Goal: Information Seeking & Learning: Compare options

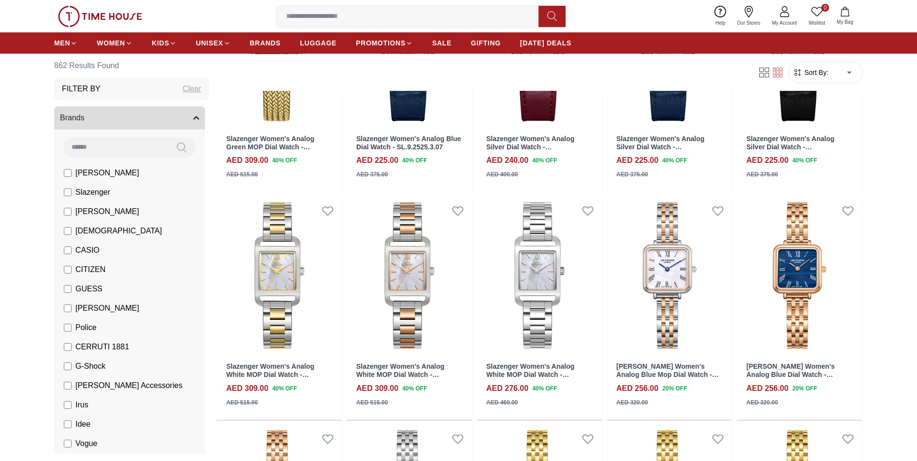
scroll to position [435, 0]
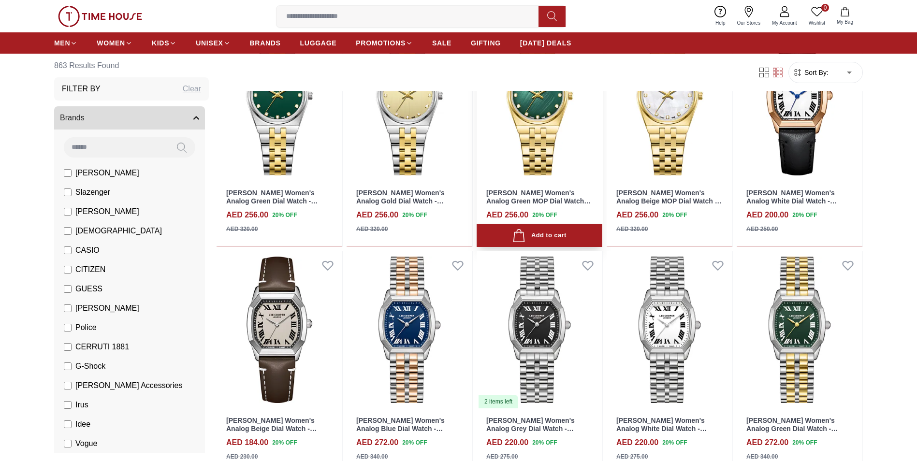
scroll to position [1596, 0]
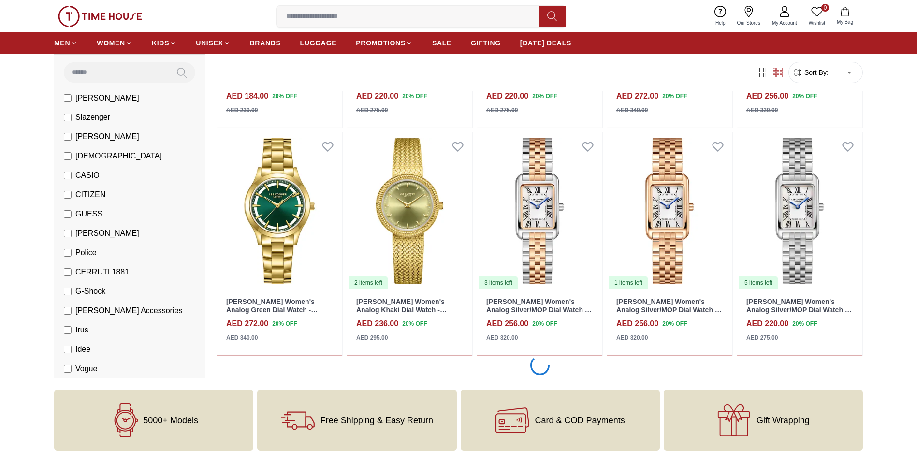
scroll to position [2563, 0]
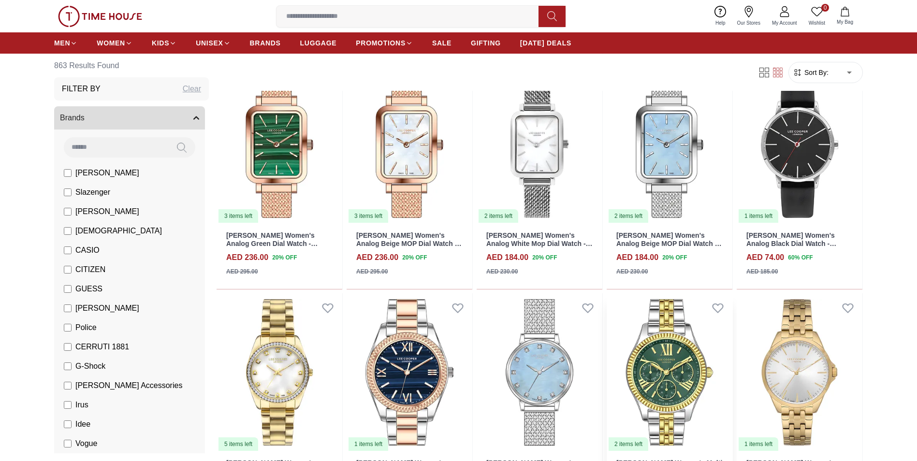
scroll to position [3385, 0]
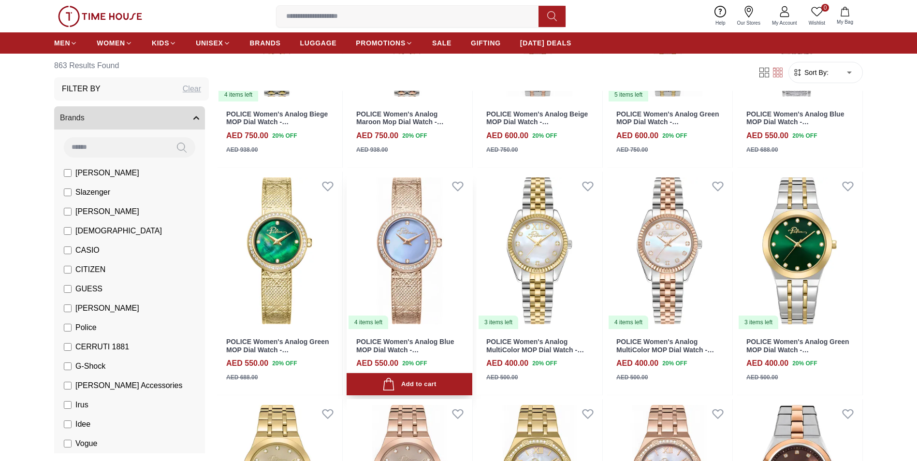
scroll to position [4111, 0]
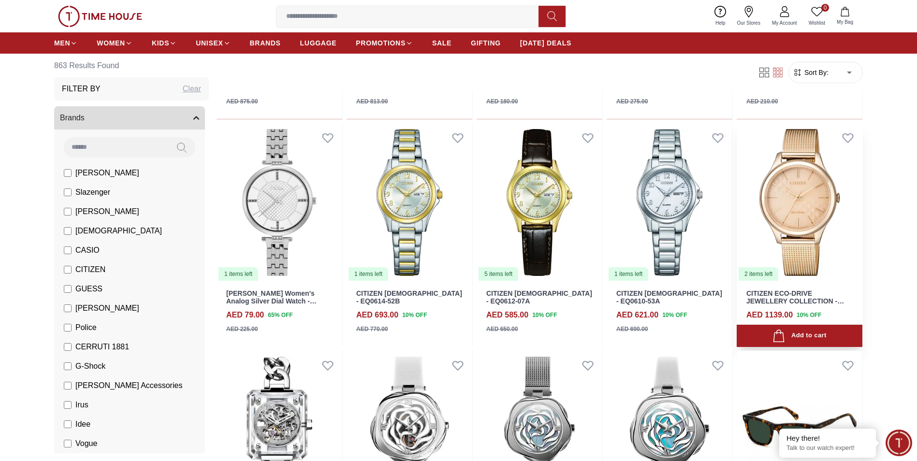
scroll to position [4836, 0]
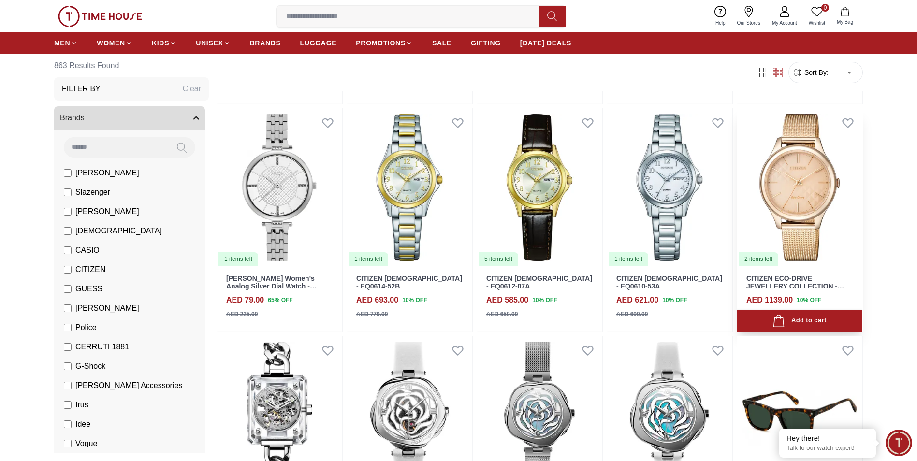
click at [821, 274] on div "CITIZEN ECO-DRIVE JEWELLERY COLLECTION - EM0503-83X AED 1139.00 10 % OFF AED 12…" at bounding box center [800, 300] width 126 height 66
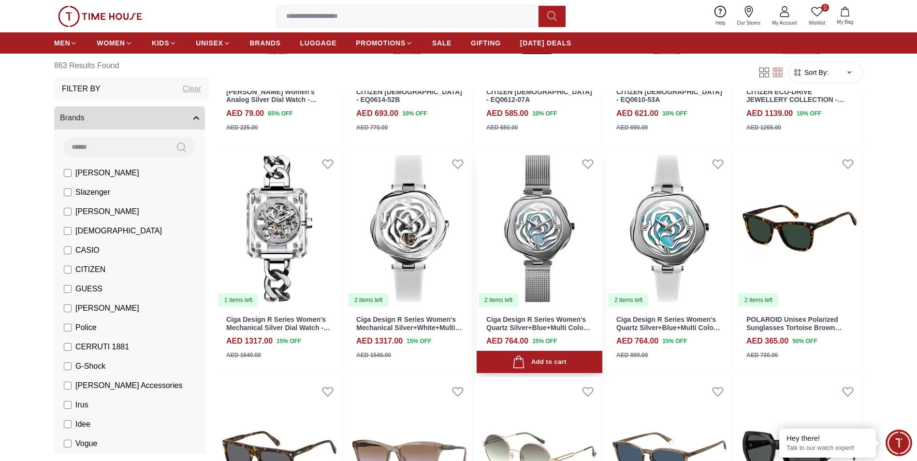
scroll to position [5078, 0]
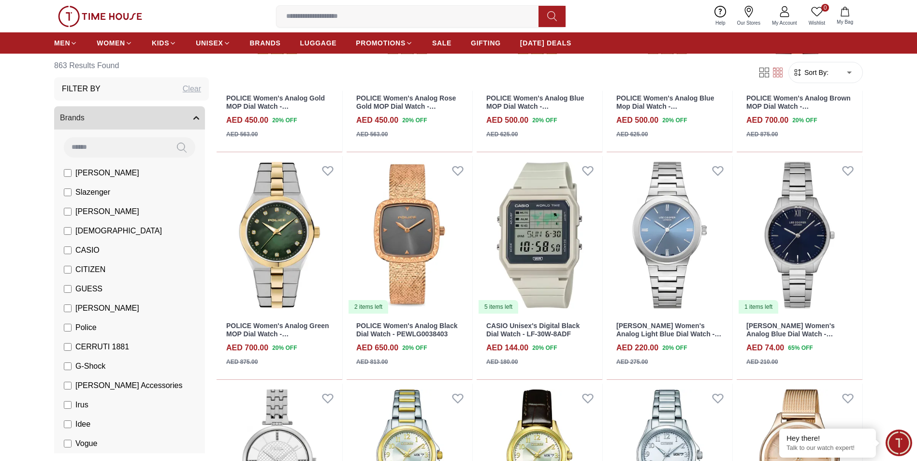
scroll to position [4546, 0]
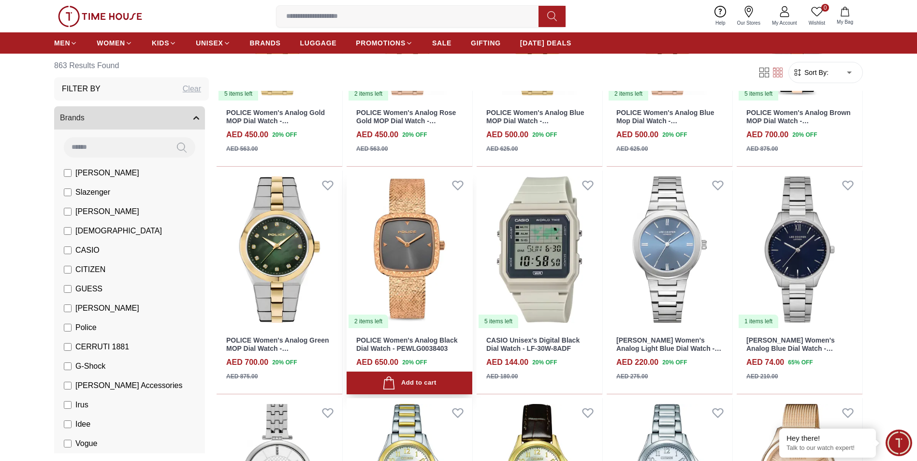
click at [390, 276] on img at bounding box center [410, 250] width 126 height 159
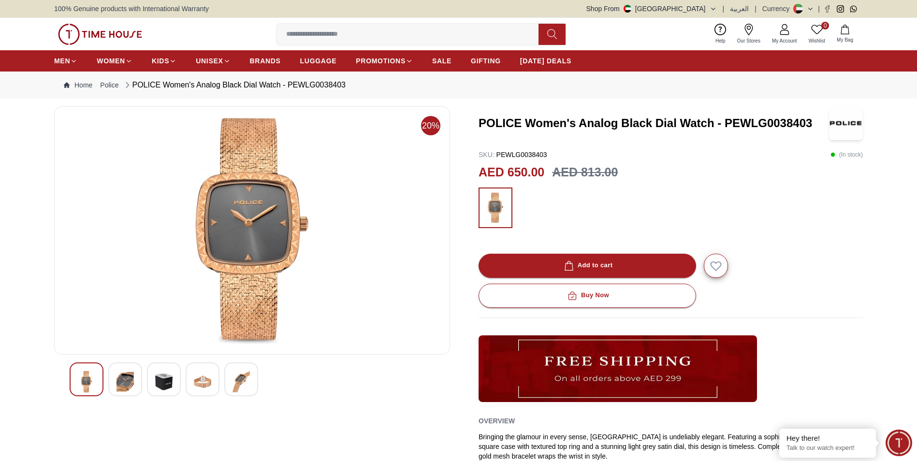
click at [125, 377] on img at bounding box center [125, 382] width 17 height 22
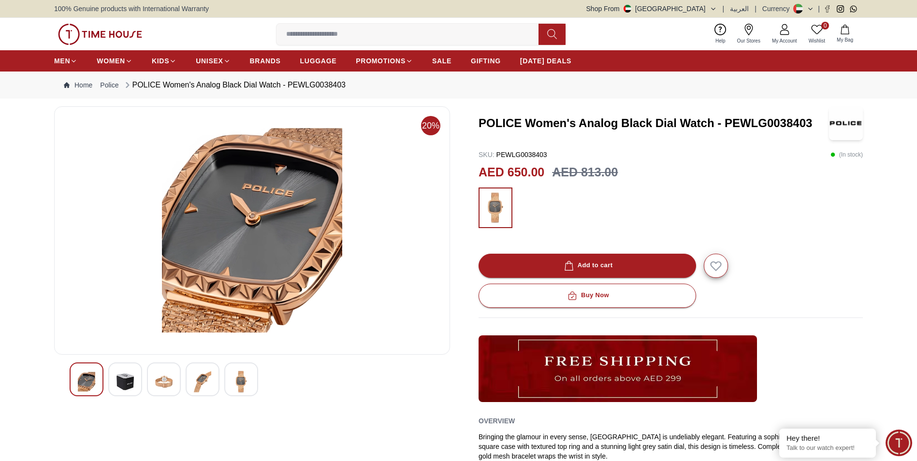
click at [176, 380] on div at bounding box center [164, 380] width 34 height 34
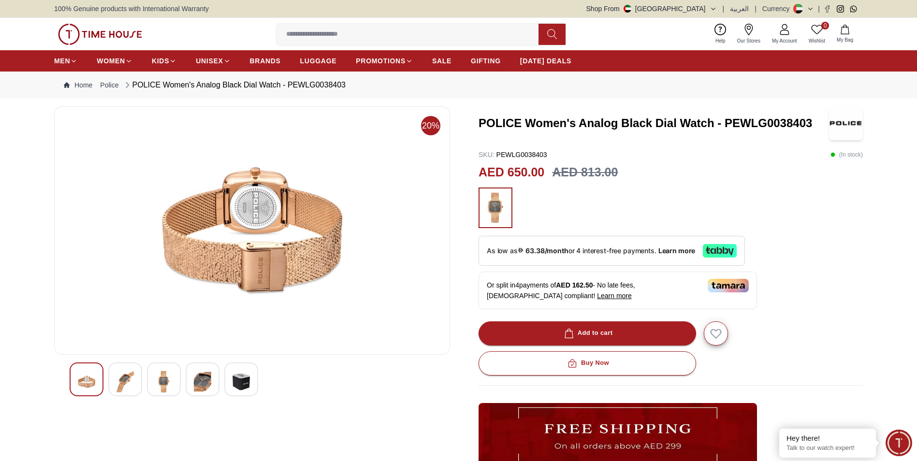
click at [200, 384] on img at bounding box center [202, 382] width 17 height 22
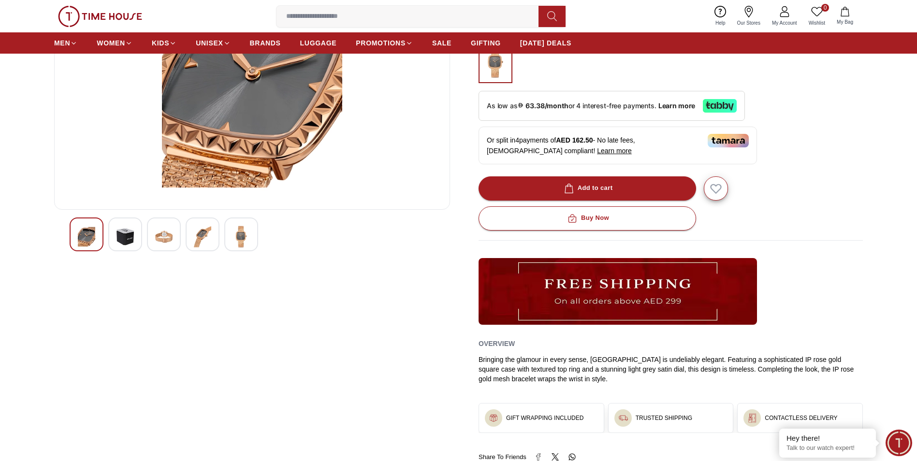
scroll to position [97, 0]
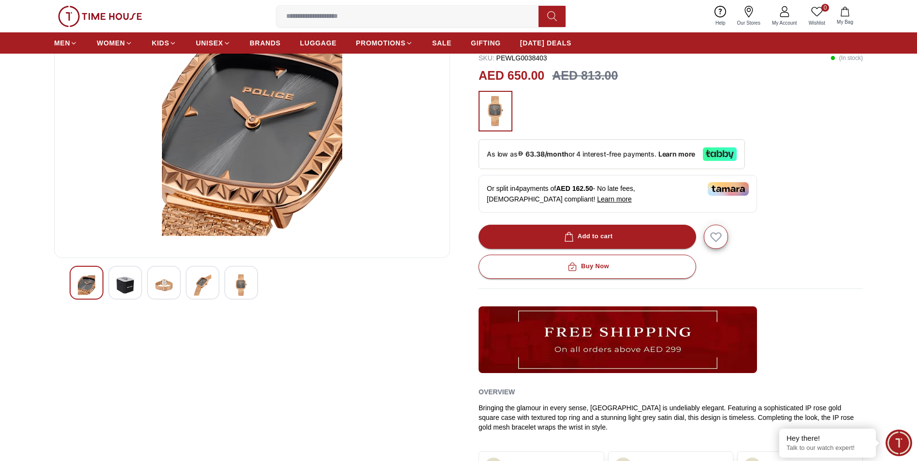
click at [122, 275] on img at bounding box center [125, 285] width 17 height 22
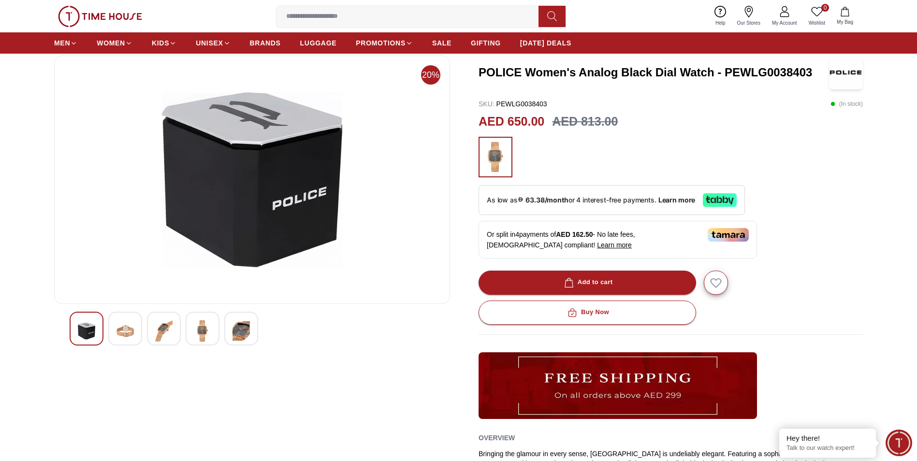
scroll to position [0, 0]
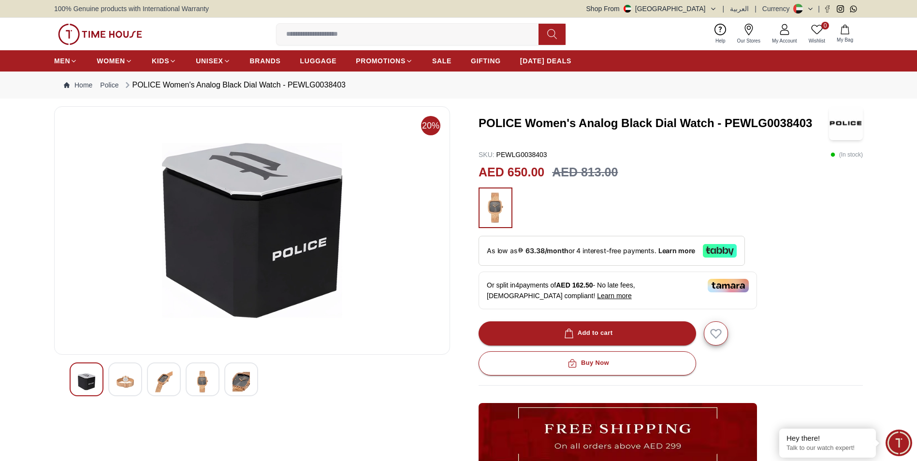
click at [157, 386] on img at bounding box center [163, 382] width 17 height 22
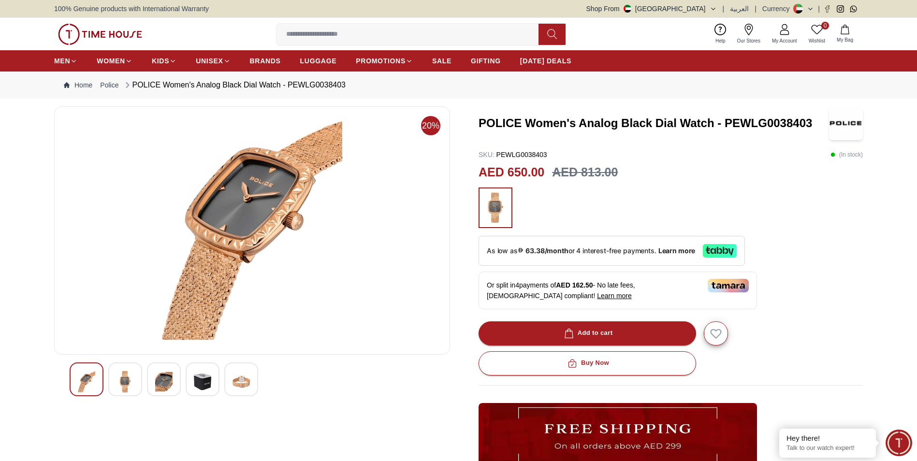
click at [130, 388] on img at bounding box center [125, 382] width 17 height 22
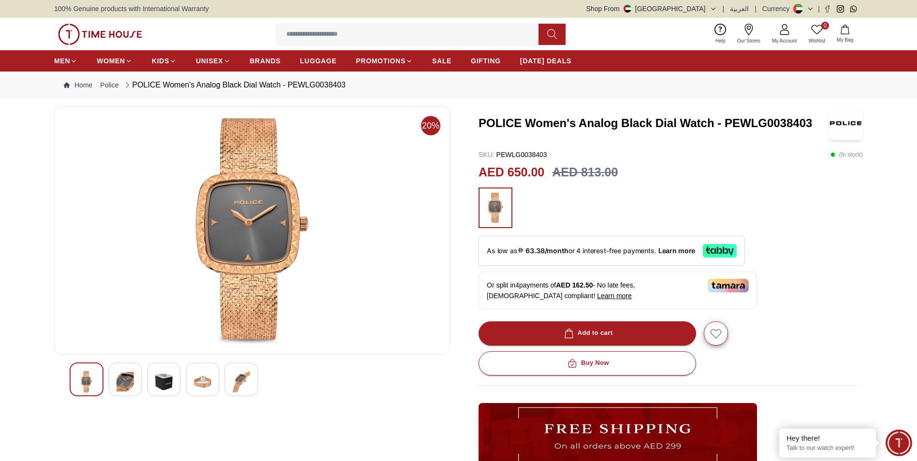
click at [253, 180] on img at bounding box center [252, 231] width 380 height 232
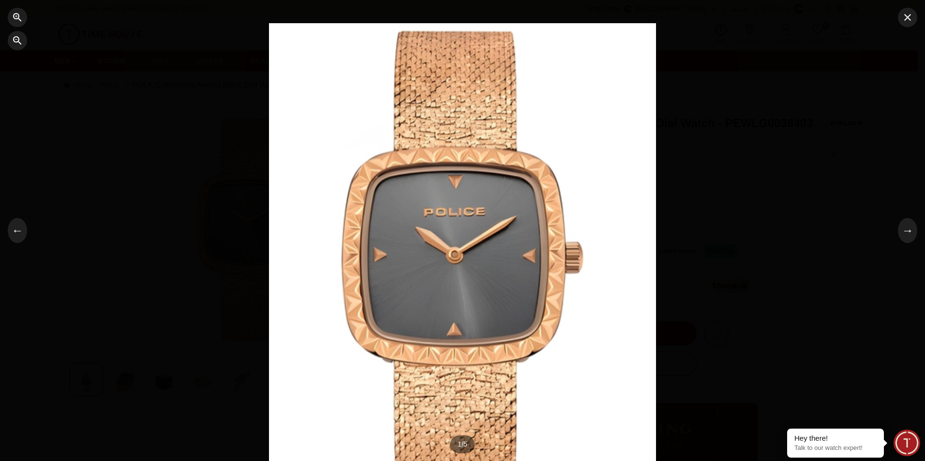
click at [441, 108] on div at bounding box center [462, 230] width 387 height 415
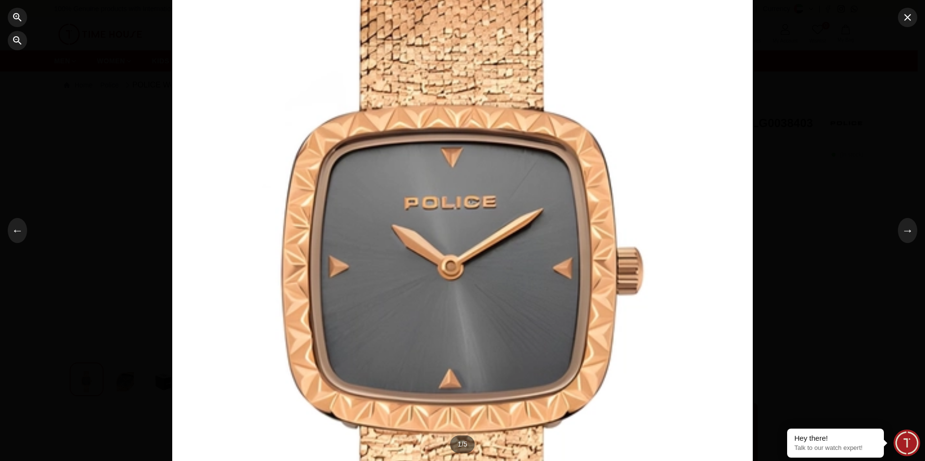
click at [713, 221] on div at bounding box center [462, 230] width 580 height 623
click at [902, 229] on button "→" at bounding box center [907, 230] width 19 height 25
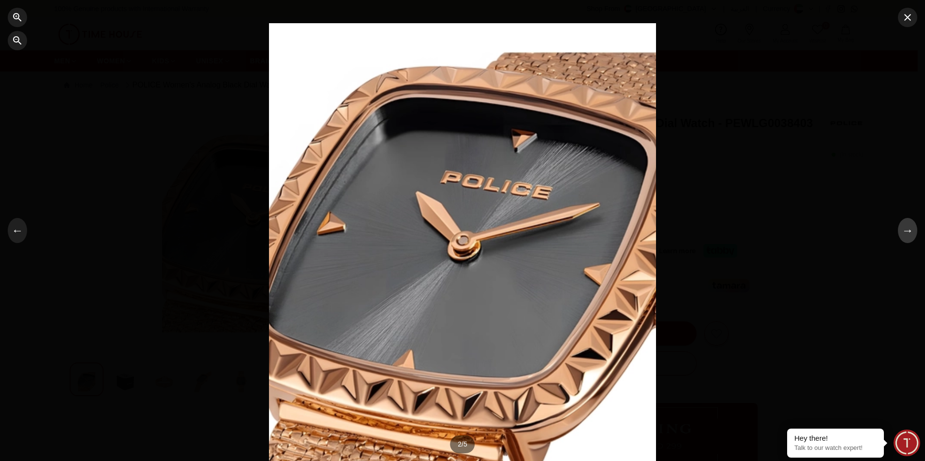
click at [905, 229] on button "→" at bounding box center [907, 230] width 19 height 25
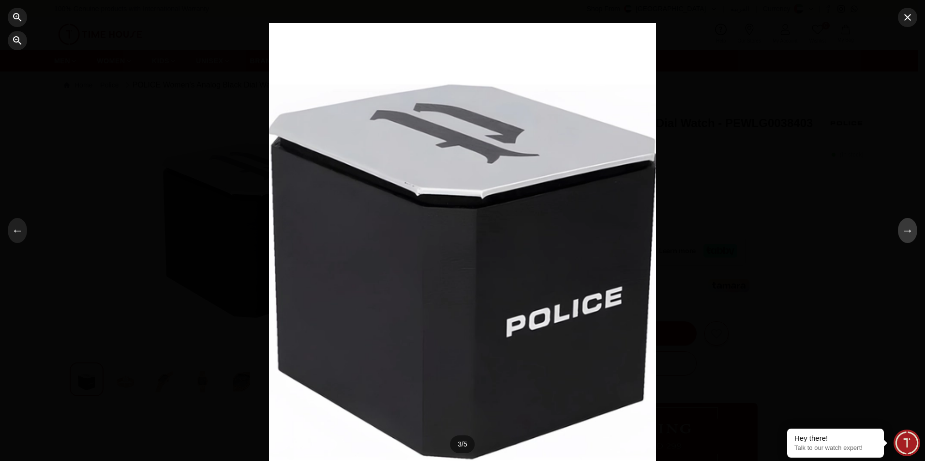
click at [905, 229] on button "→" at bounding box center [907, 230] width 19 height 25
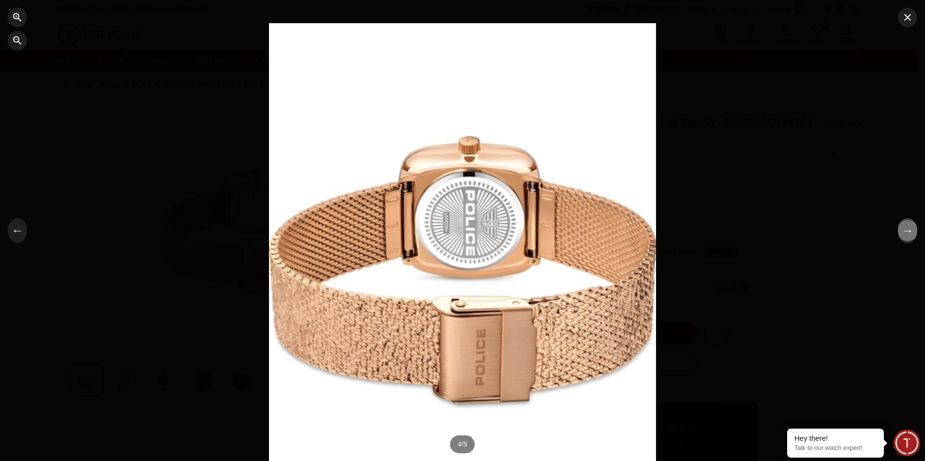
click at [905, 229] on button "→" at bounding box center [907, 230] width 19 height 25
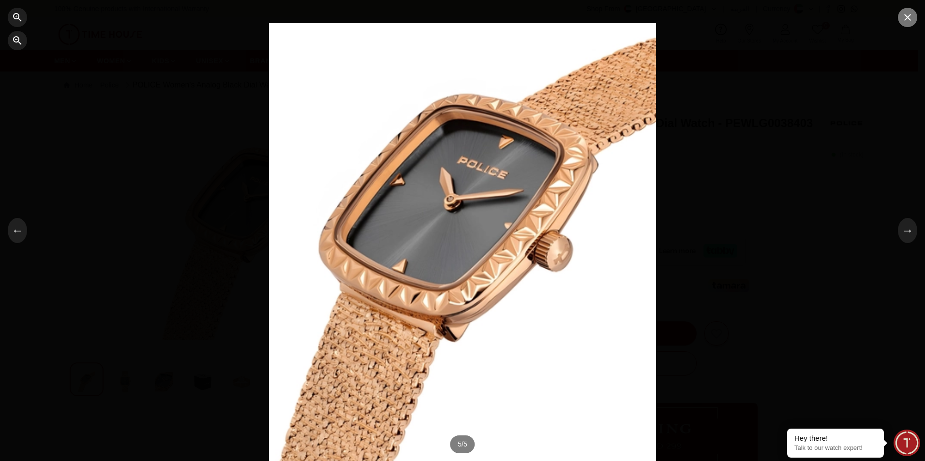
click at [911, 14] on icon "button" at bounding box center [907, 18] width 12 height 12
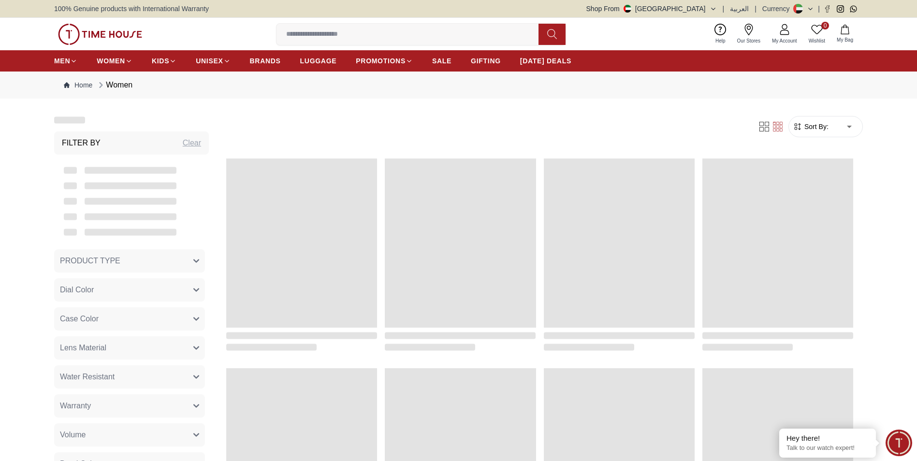
scroll to position [1254, 0]
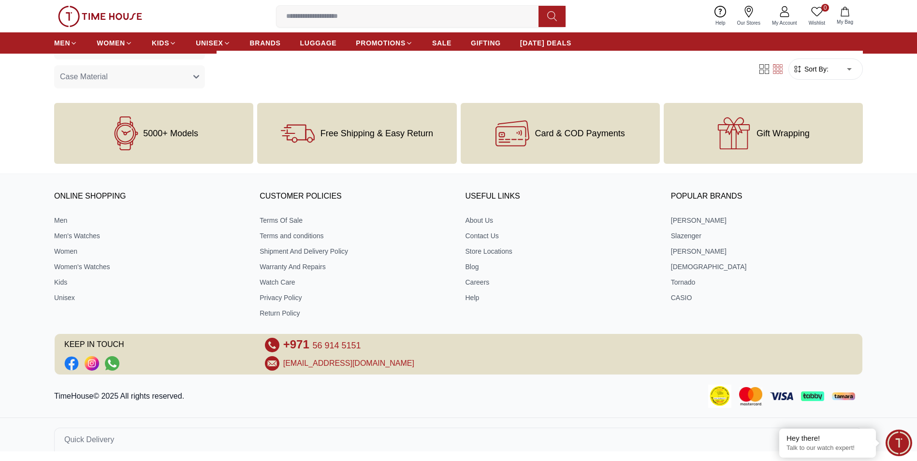
scroll to position [1013, 0]
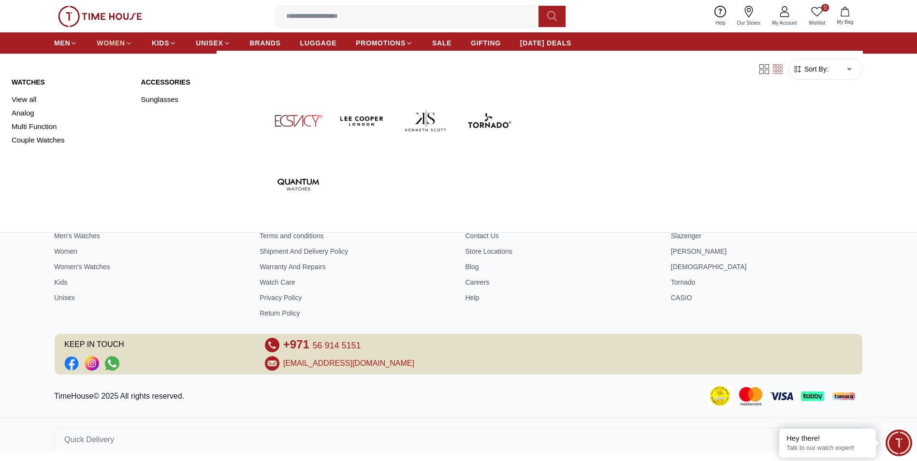
click at [126, 45] on icon at bounding box center [128, 43] width 7 height 7
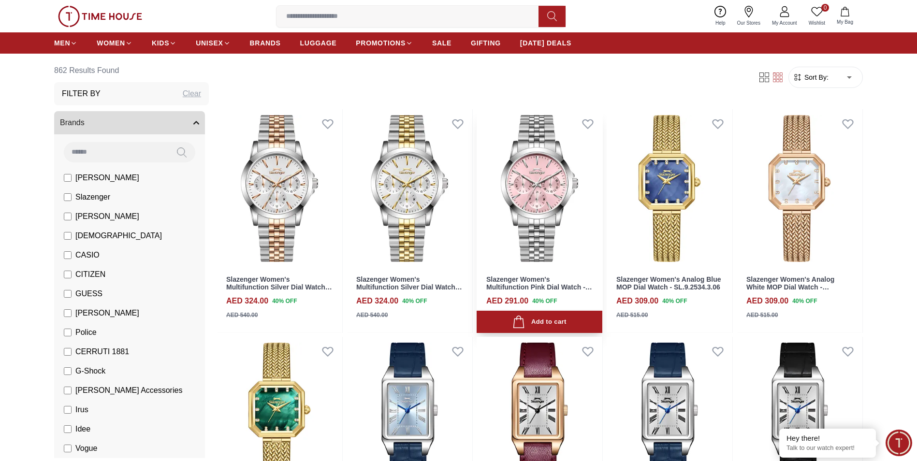
scroll to position [97, 0]
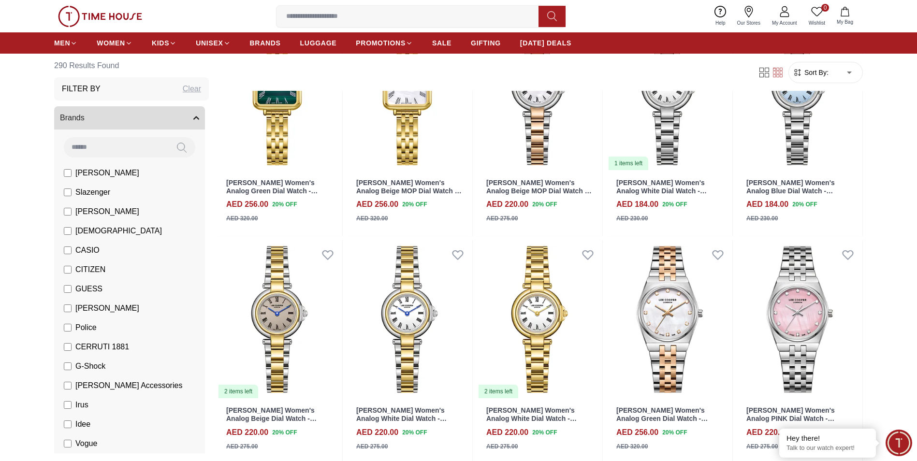
scroll to position [387, 0]
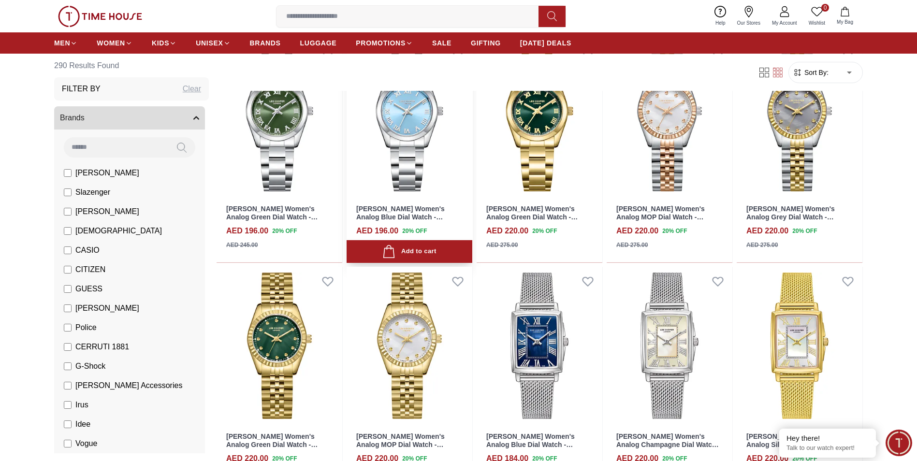
scroll to position [1548, 0]
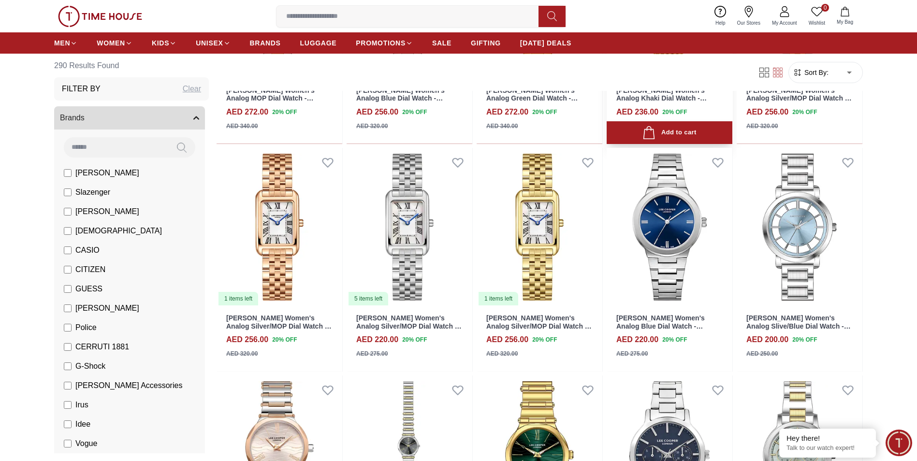
scroll to position [2128, 0]
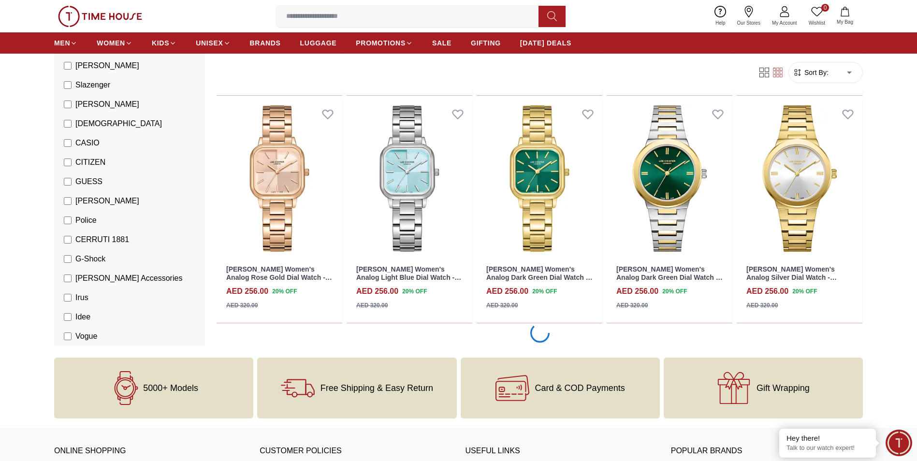
scroll to position [3482, 0]
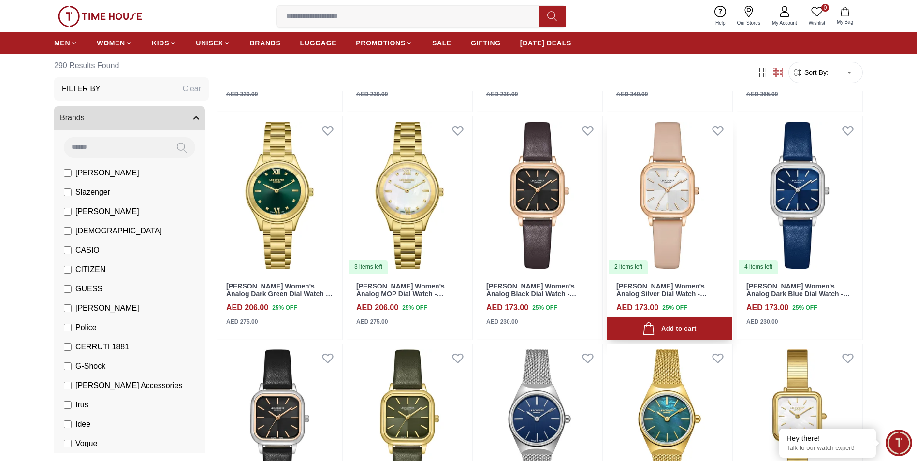
scroll to position [3917, 0]
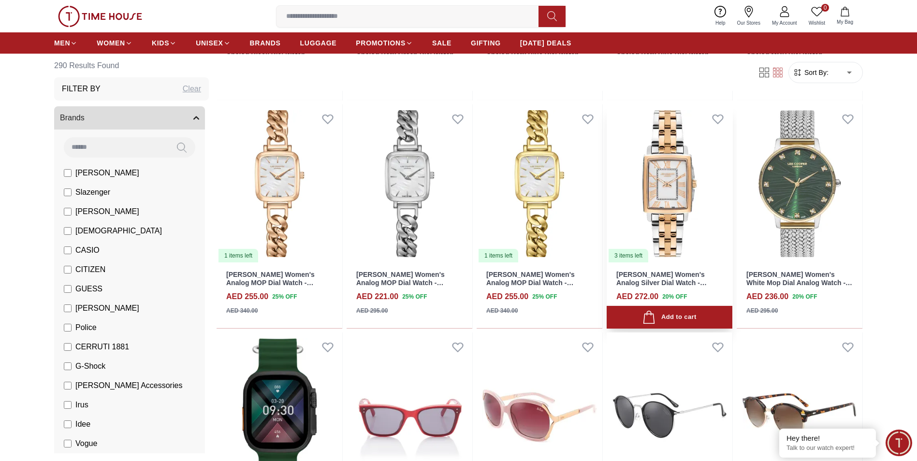
scroll to position [4401, 0]
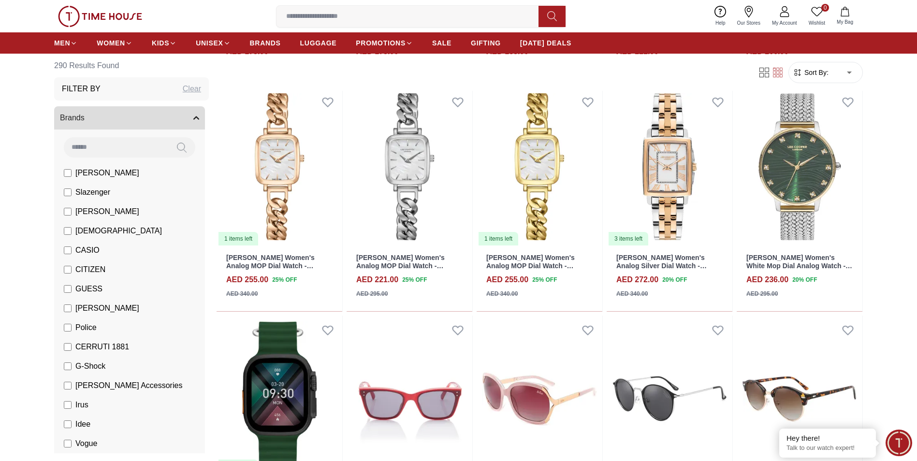
scroll to position [762, 0]
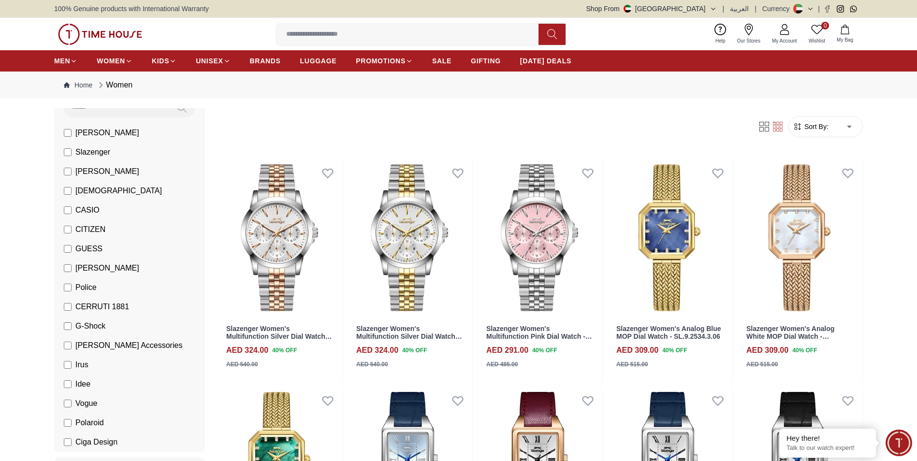
scroll to position [97, 0]
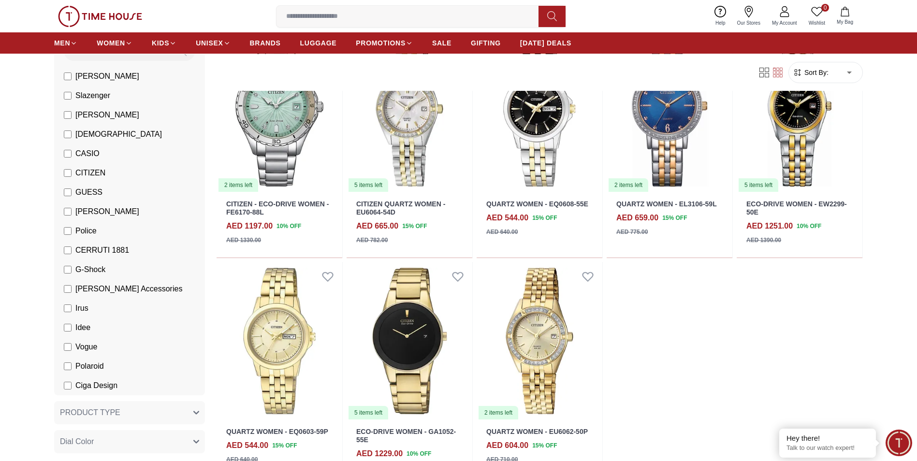
scroll to position [725, 0]
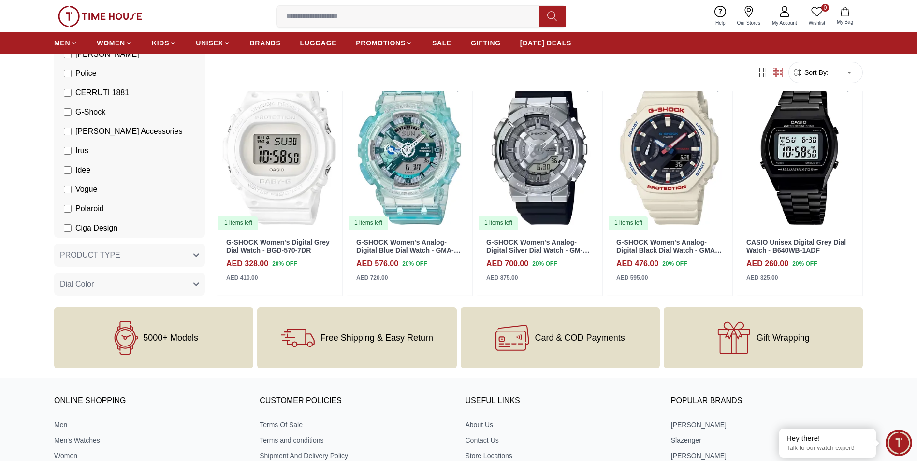
scroll to position [242, 0]
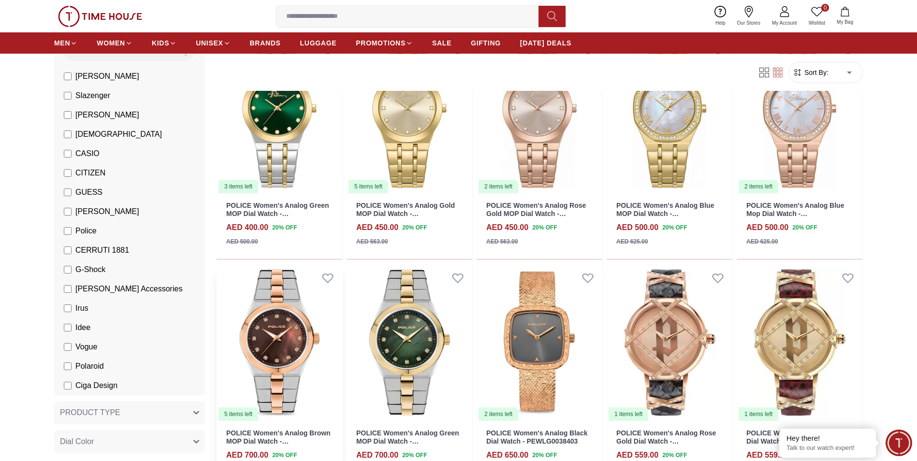
scroll to position [677, 0]
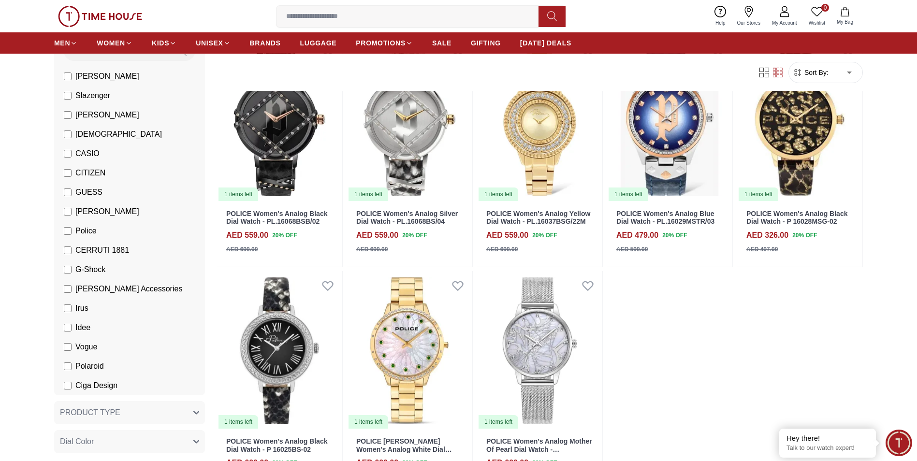
scroll to position [1016, 0]
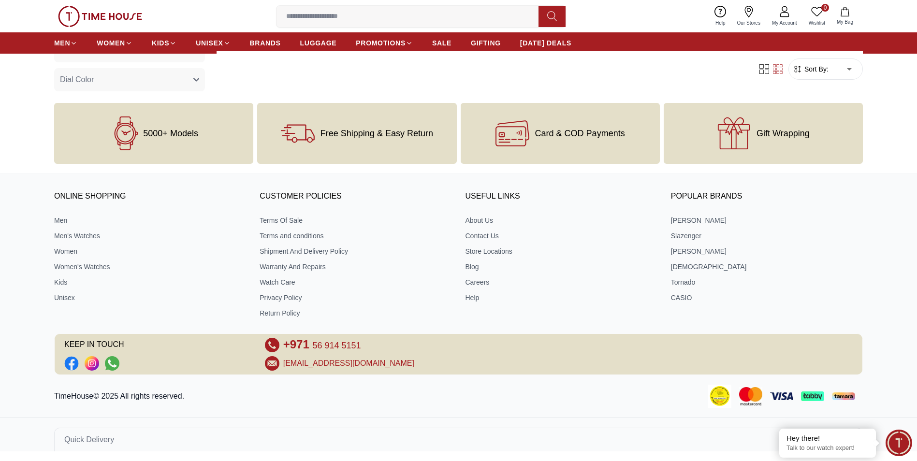
scroll to position [762, 0]
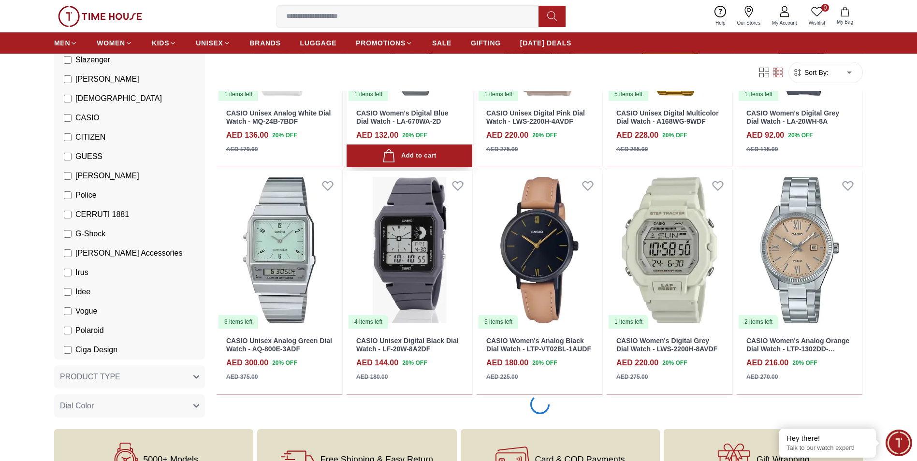
scroll to position [677, 0]
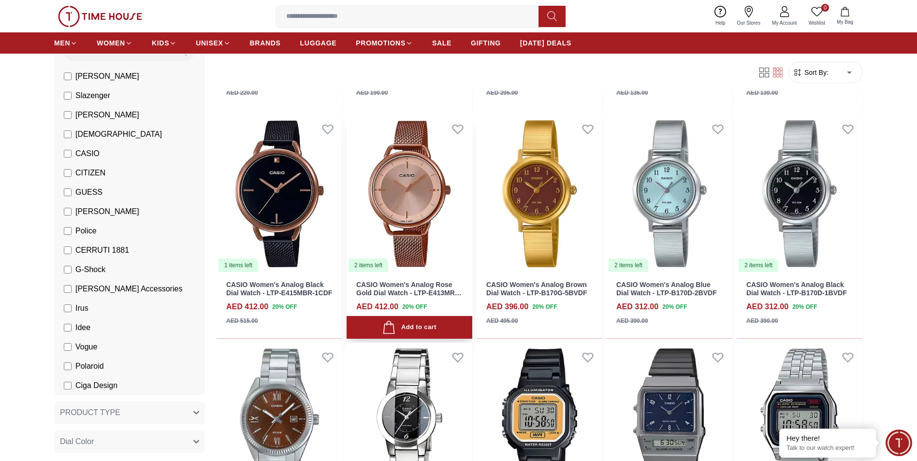
scroll to position [1596, 0]
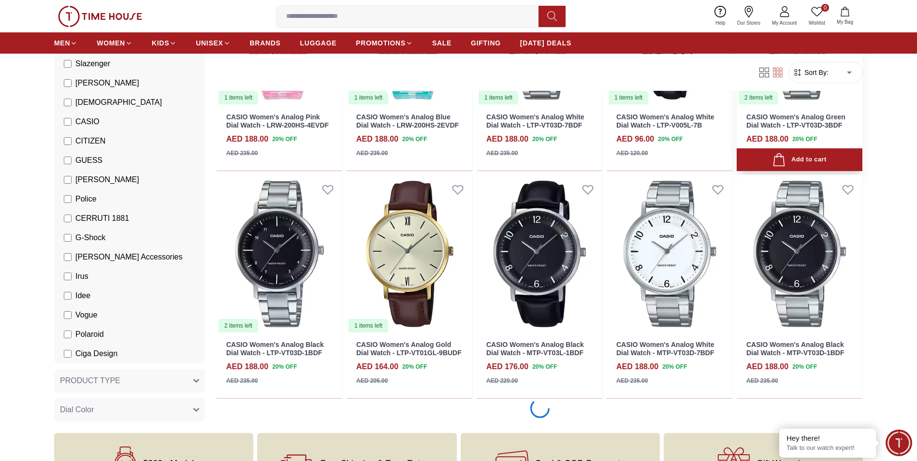
scroll to position [2515, 0]
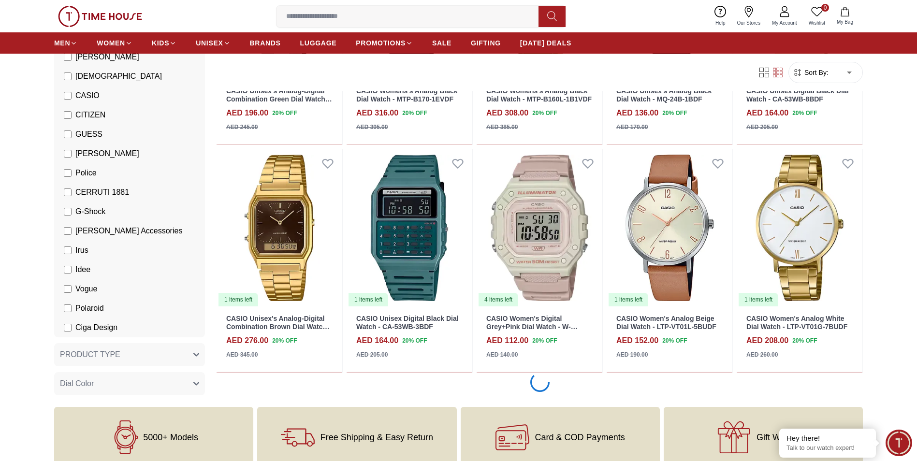
scroll to position [3434, 0]
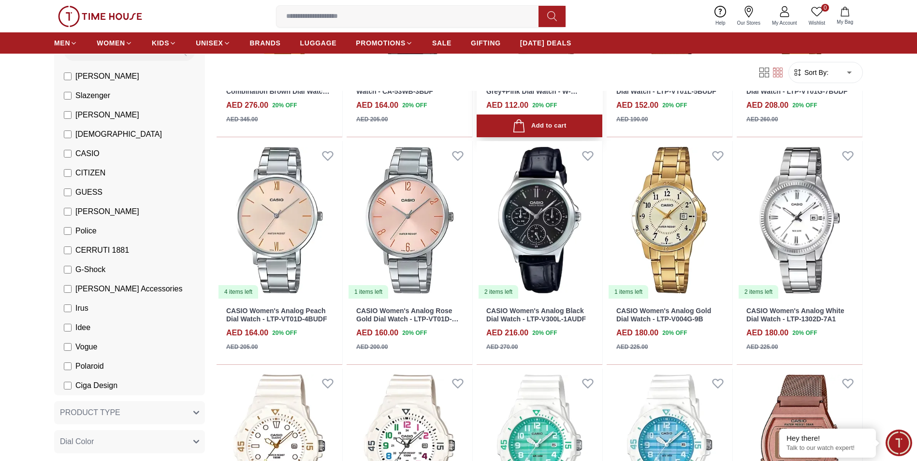
scroll to position [3675, 0]
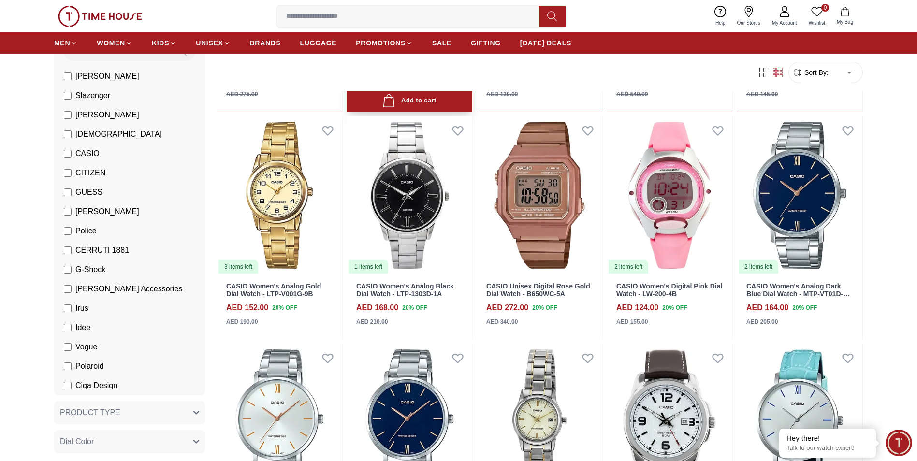
scroll to position [4884, 0]
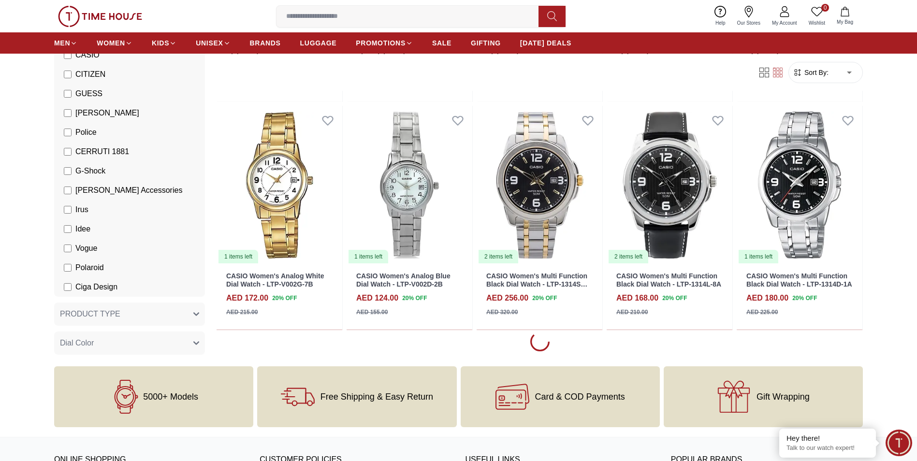
scroll to position [5320, 0]
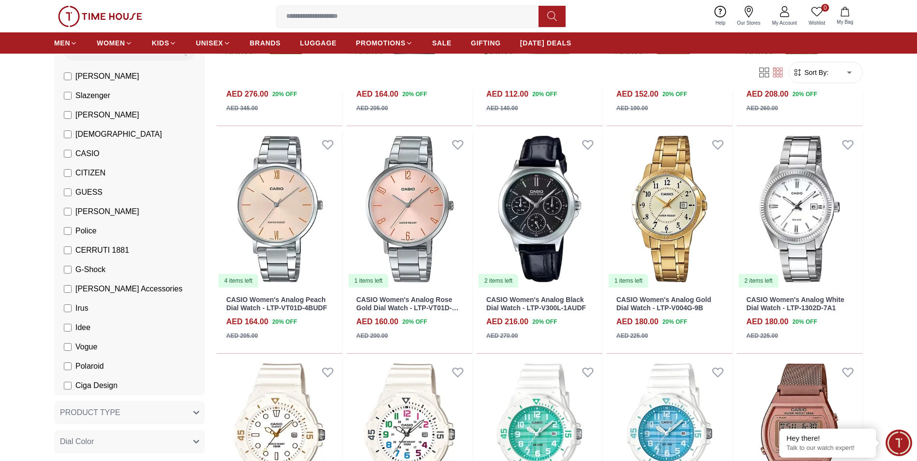
scroll to position [3675, 0]
